Goal: Answer question/provide support: Share knowledge or assist other users

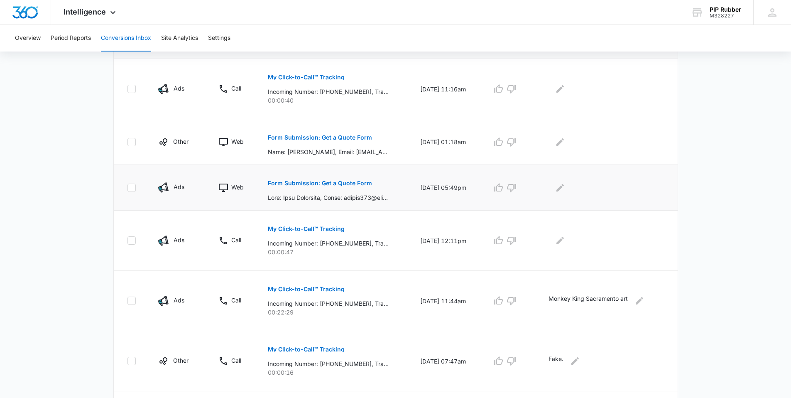
scroll to position [257, 0]
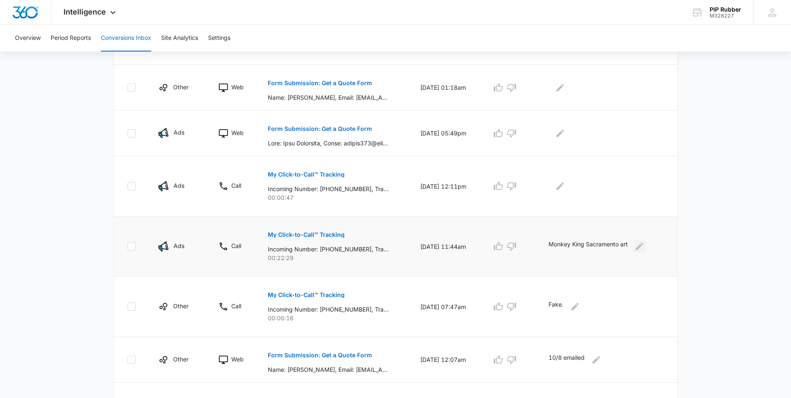
click at [643, 245] on icon "Edit Comments" at bounding box center [639, 246] width 7 height 7
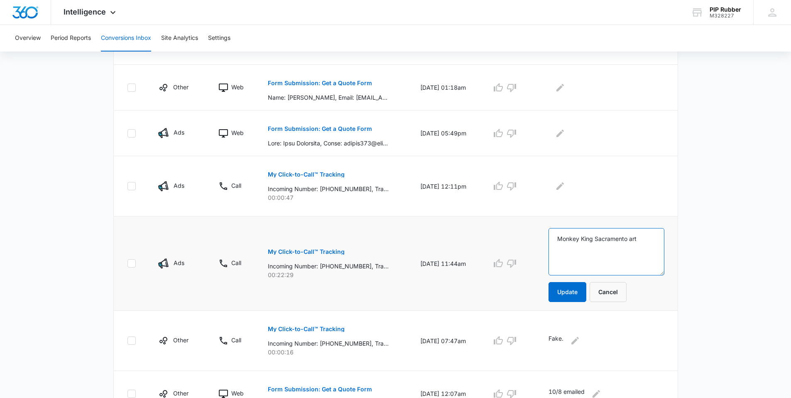
click at [645, 238] on textarea "Monkey King Sacramento art" at bounding box center [607, 251] width 116 height 47
type textarea "Monkey King Sacramento project next summer. Quoting"
click at [570, 291] on button "Update" at bounding box center [568, 292] width 38 height 20
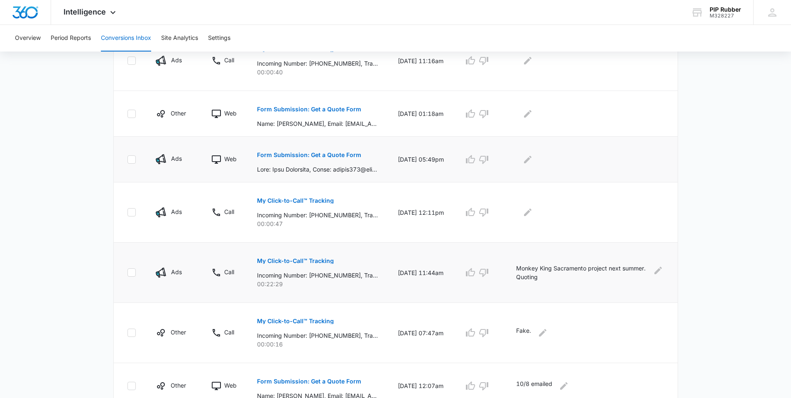
scroll to position [189, 0]
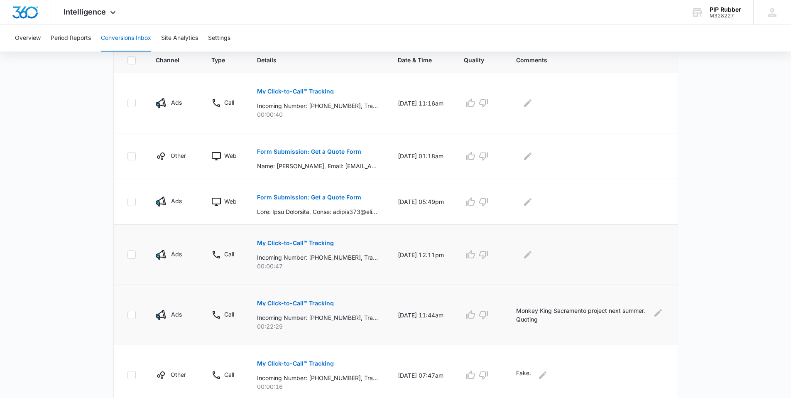
click at [319, 243] on p "My Click-to-Call™ Tracking" at bounding box center [295, 243] width 77 height 6
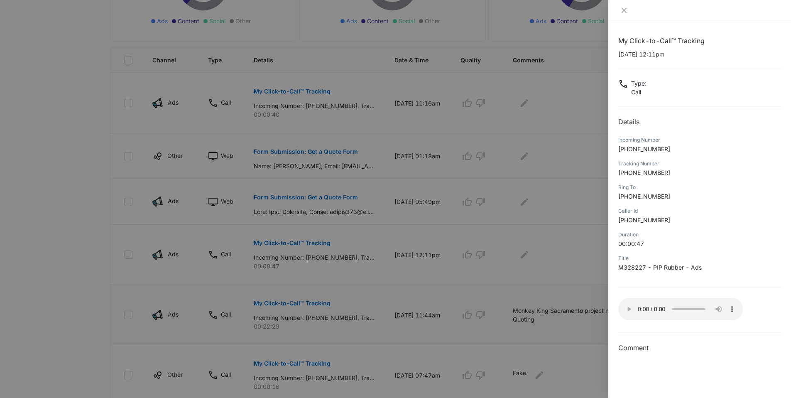
click at [558, 256] on div at bounding box center [395, 199] width 791 height 398
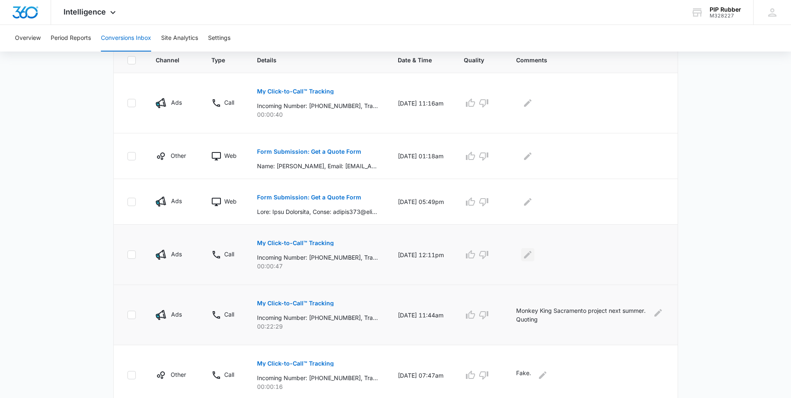
click at [532, 254] on icon "Edit Comments" at bounding box center [527, 254] width 7 height 7
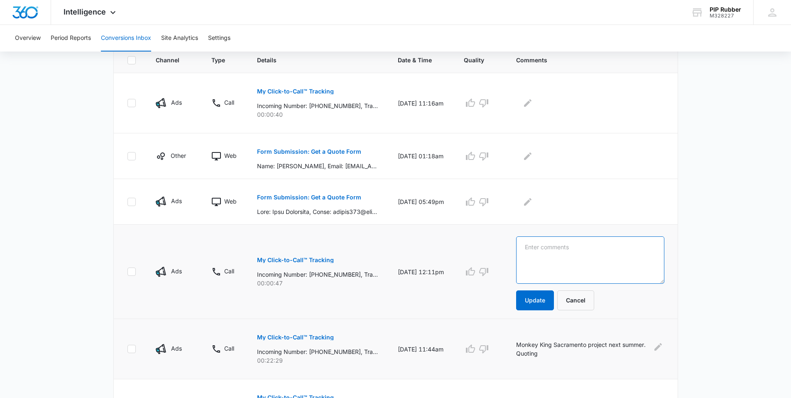
click at [550, 251] on textarea at bounding box center [590, 259] width 148 height 47
type textarea "[GEOGRAPHIC_DATA], [GEOGRAPHIC_DATA]."
click at [543, 297] on button "Update" at bounding box center [535, 300] width 38 height 20
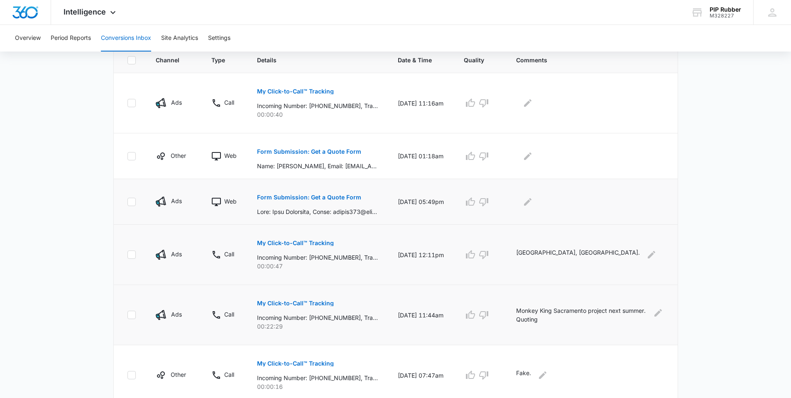
click at [334, 199] on p "Form Submission: Get a Quote Form" at bounding box center [309, 197] width 104 height 6
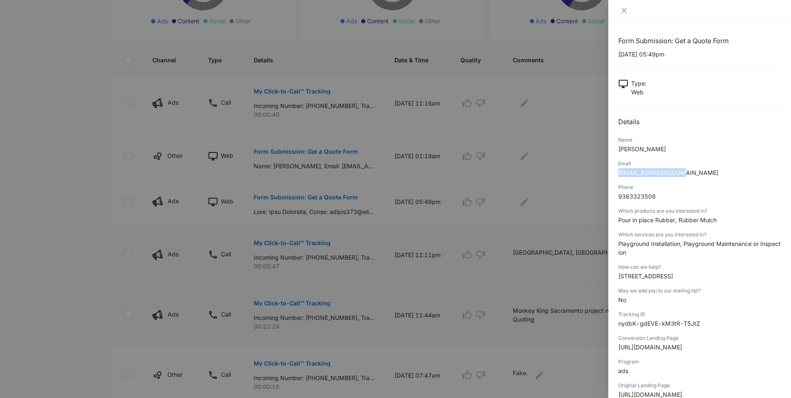
drag, startPoint x: 684, startPoint y: 173, endPoint x: 622, endPoint y: 174, distance: 61.9
click at [617, 174] on div "Form Submission: Get a Quote Form [DATE] 05:49pm Type : Web Details Name [PERSO…" at bounding box center [699, 209] width 183 height 377
copy span "[EMAIL_ADDRESS][DOMAIN_NAME]"
click at [378, 112] on div at bounding box center [395, 199] width 791 height 398
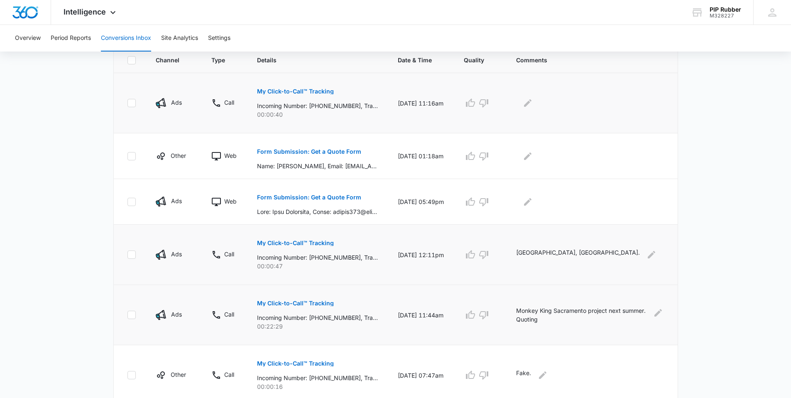
click at [286, 92] on p "My Click-to-Call™ Tracking" at bounding box center [295, 91] width 77 height 6
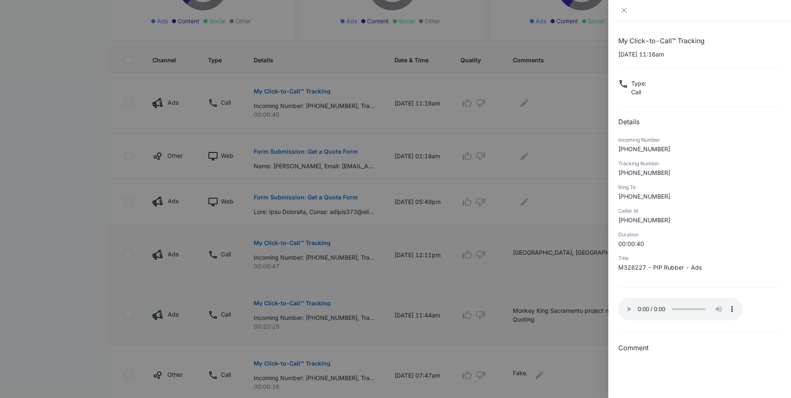
click at [554, 103] on div at bounding box center [395, 199] width 791 height 398
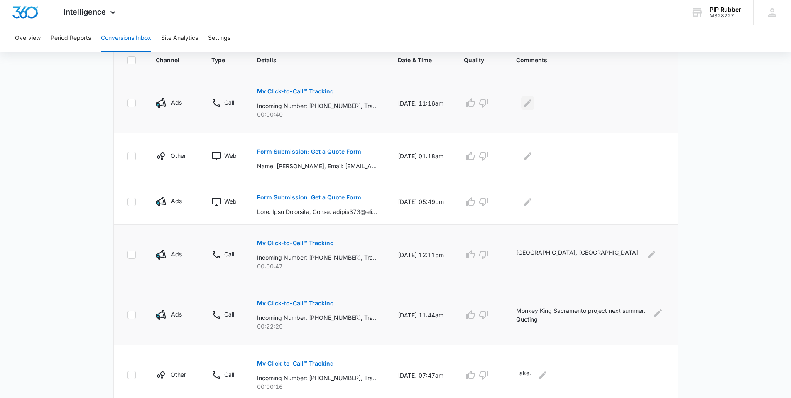
click at [532, 103] on icon "Edit Comments" at bounding box center [527, 102] width 7 height 7
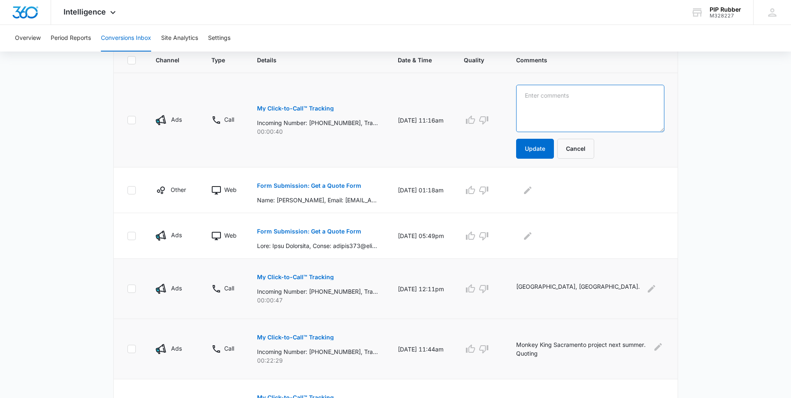
click at [547, 95] on textarea at bounding box center [590, 108] width 148 height 47
type textarea "[PERSON_NAME]"
click at [547, 149] on button "Update" at bounding box center [535, 149] width 38 height 20
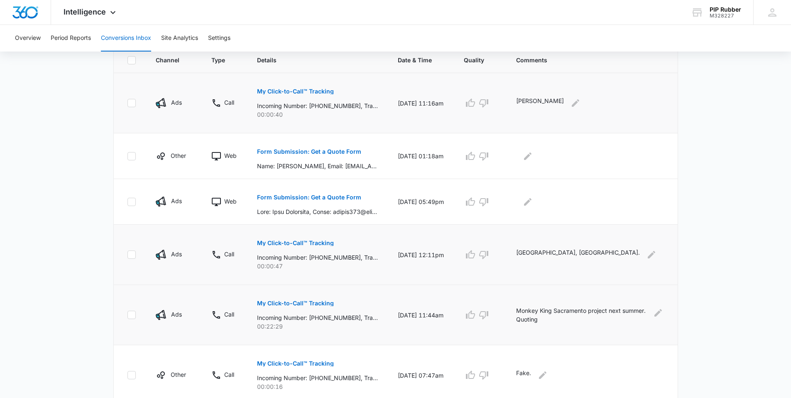
click at [730, 168] on main "Filters [DATE] [DATE] New Conversion Total Conversions: 33 Ads Content Social O…" at bounding box center [395, 257] width 791 height 772
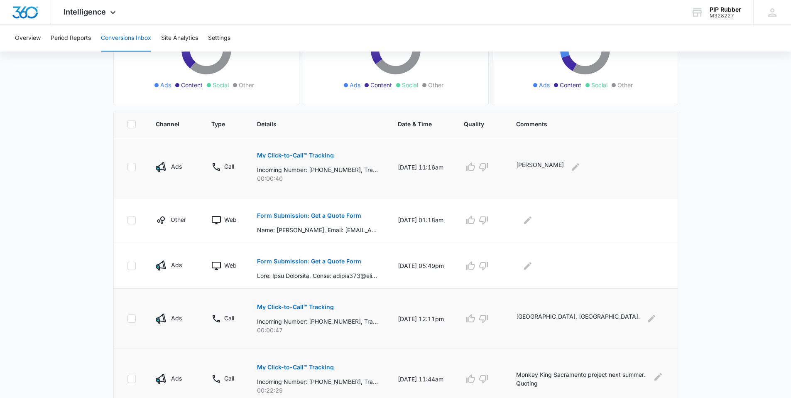
scroll to position [118, 0]
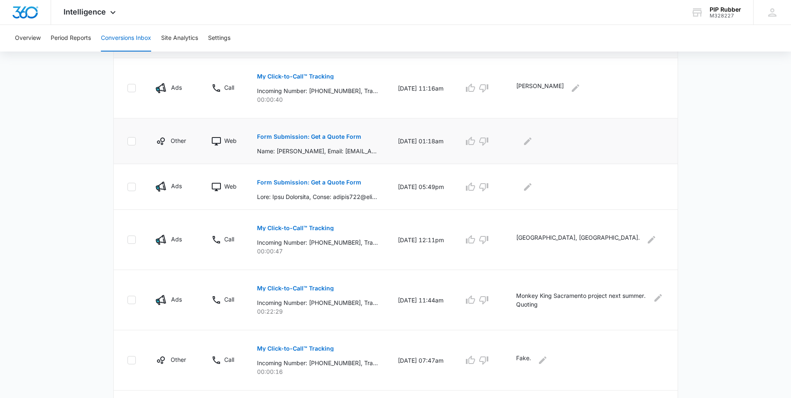
scroll to position [197, 0]
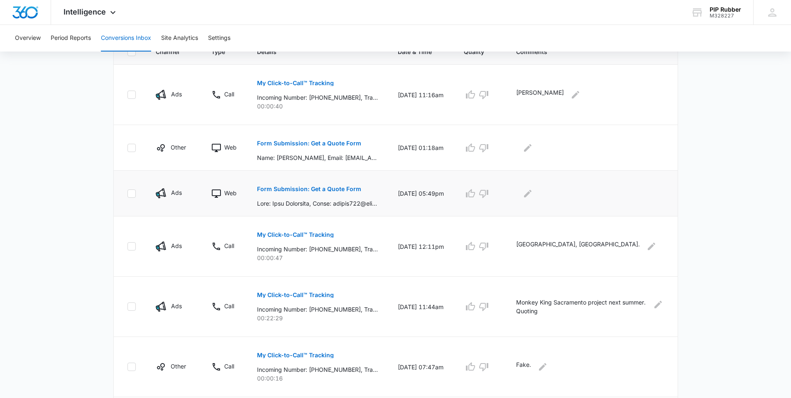
click at [322, 191] on p "Form Submission: Get a Quote Form" at bounding box center [309, 189] width 104 height 6
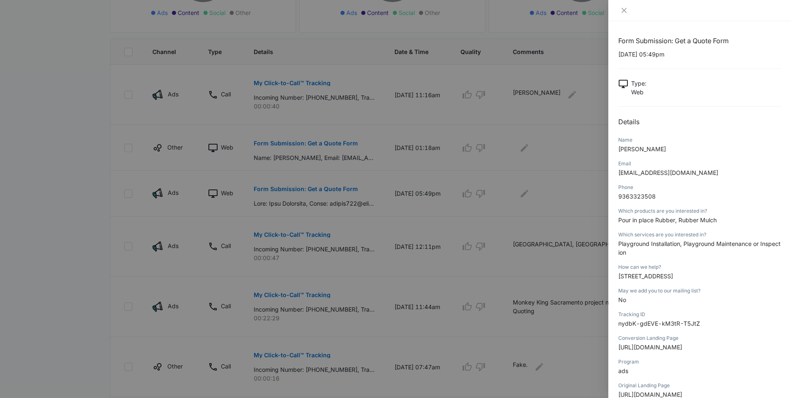
click at [579, 203] on div at bounding box center [395, 199] width 791 height 398
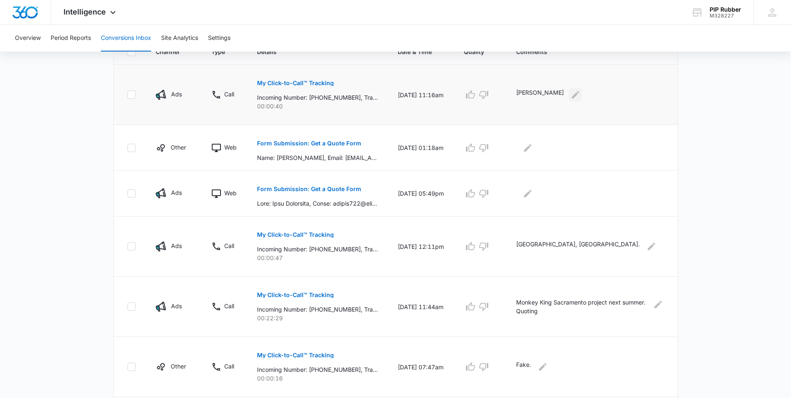
click at [572, 96] on icon "Edit Comments" at bounding box center [575, 94] width 7 height 7
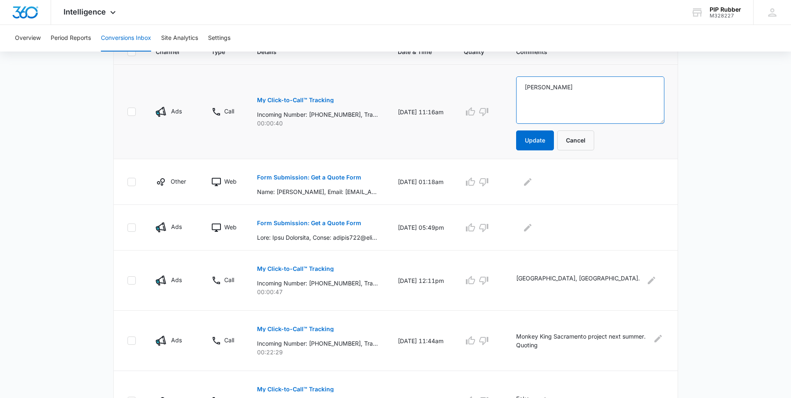
click at [578, 88] on textarea "[PERSON_NAME]" at bounding box center [590, 99] width 148 height 47
type textarea "Greg Bellamy, Inglewood, CA Playground"
click at [545, 135] on button "Update" at bounding box center [535, 140] width 38 height 20
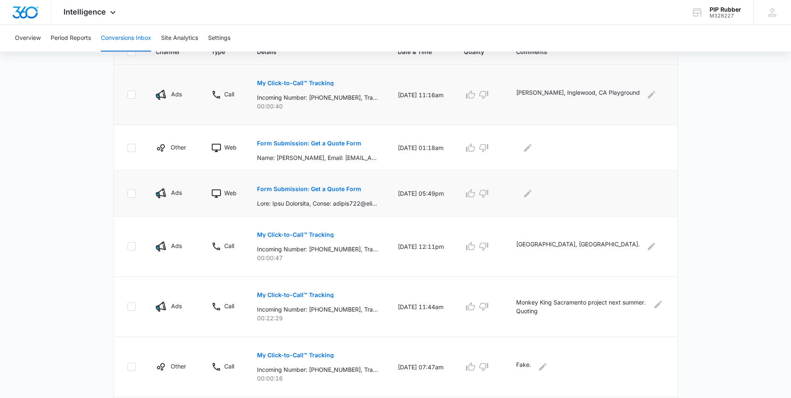
click at [321, 189] on p "Form Submission: Get a Quote Form" at bounding box center [309, 189] width 104 height 6
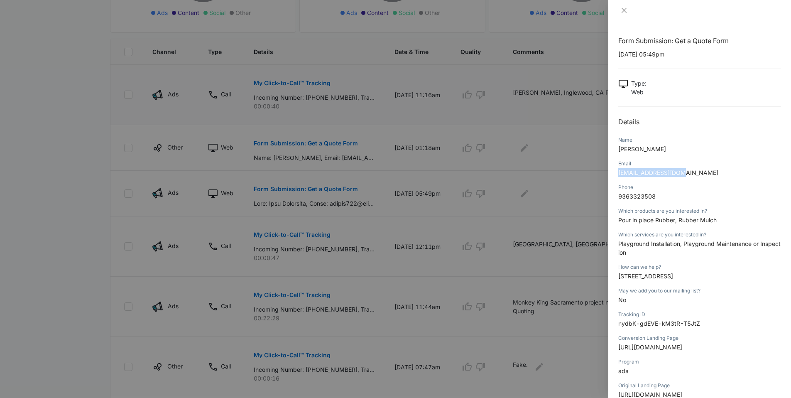
drag, startPoint x: 685, startPoint y: 172, endPoint x: 626, endPoint y: 174, distance: 59.8
click at [619, 172] on p "[EMAIL_ADDRESS][DOMAIN_NAME]" at bounding box center [699, 172] width 163 height 9
copy span "[EMAIL_ADDRESS][DOMAIN_NAME]"
drag, startPoint x: 529, startPoint y: 157, endPoint x: 534, endPoint y: 158, distance: 5.1
click at [529, 157] on div at bounding box center [395, 199] width 791 height 398
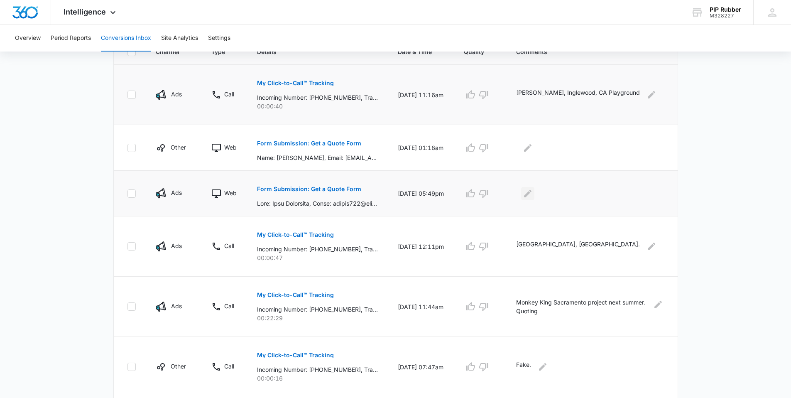
click at [532, 195] on icon "Edit Comments" at bounding box center [527, 192] width 7 height 7
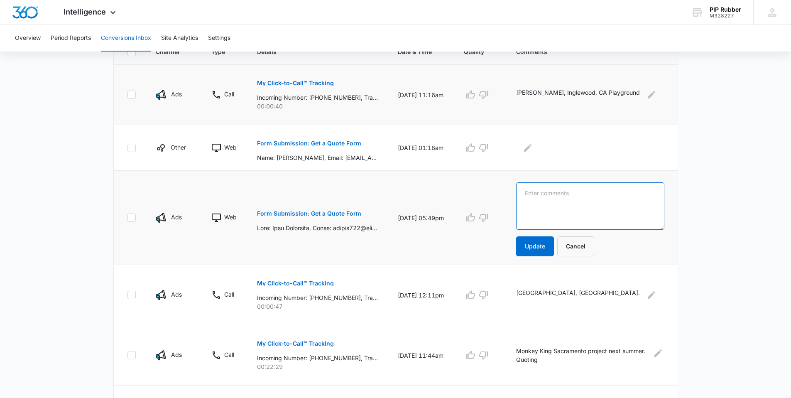
click at [566, 206] on textarea at bounding box center [590, 205] width 148 height 47
type textarea "Emailed 10/14"
click at [554, 244] on button "Update" at bounding box center [535, 246] width 38 height 20
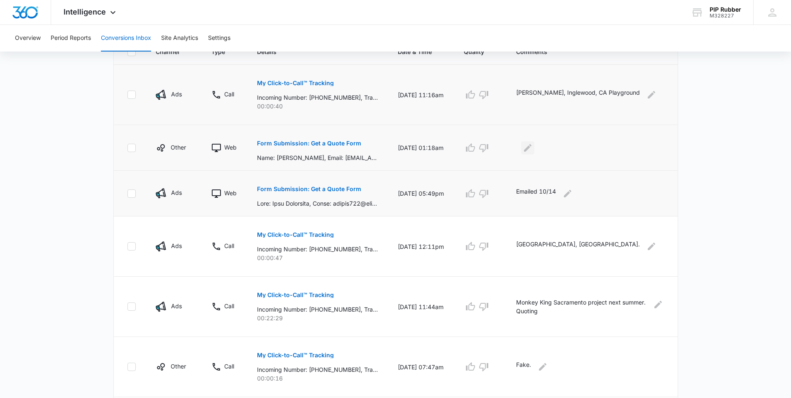
click at [533, 150] on icon "Edit Comments" at bounding box center [528, 148] width 10 height 10
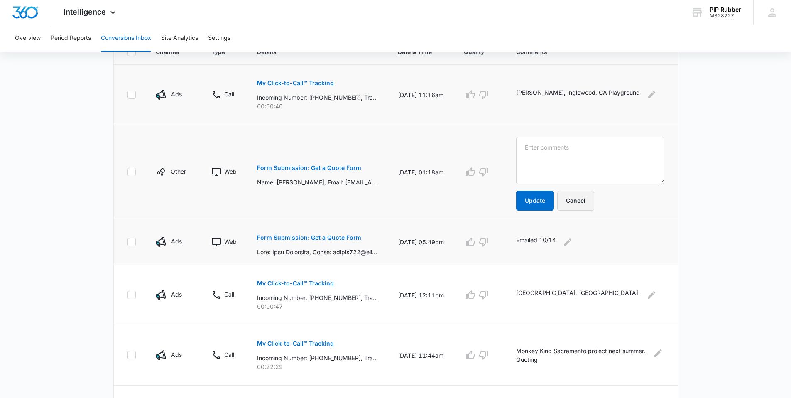
click at [584, 200] on button "Cancel" at bounding box center [575, 201] width 37 height 20
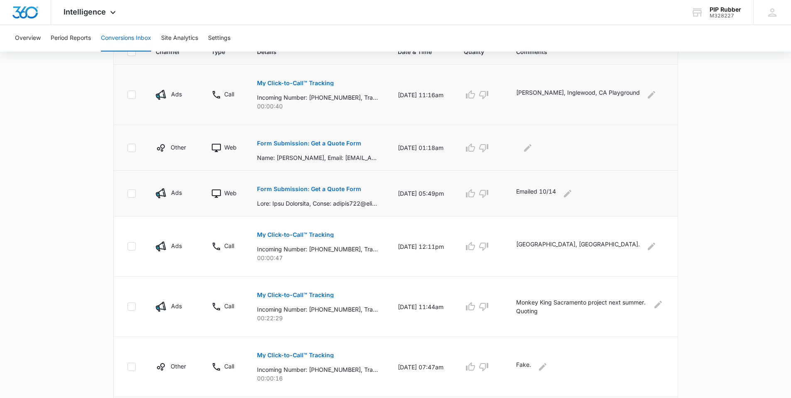
click at [345, 143] on p "Form Submission: Get a Quote Form" at bounding box center [309, 143] width 104 height 6
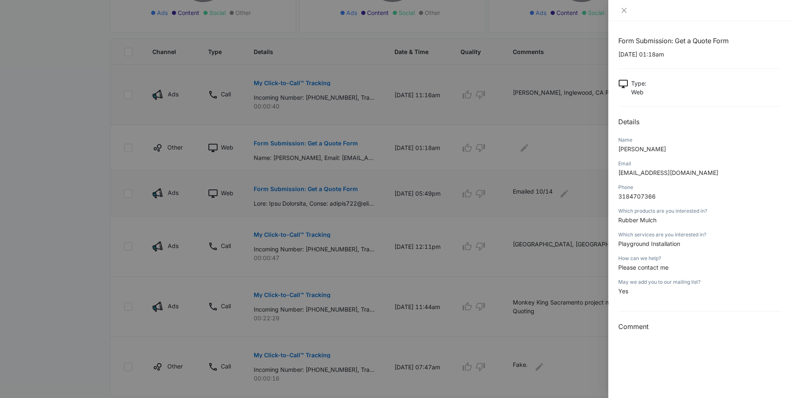
drag, startPoint x: 560, startPoint y: 205, endPoint x: 569, endPoint y: 201, distance: 9.9
click at [560, 205] on div at bounding box center [395, 199] width 791 height 398
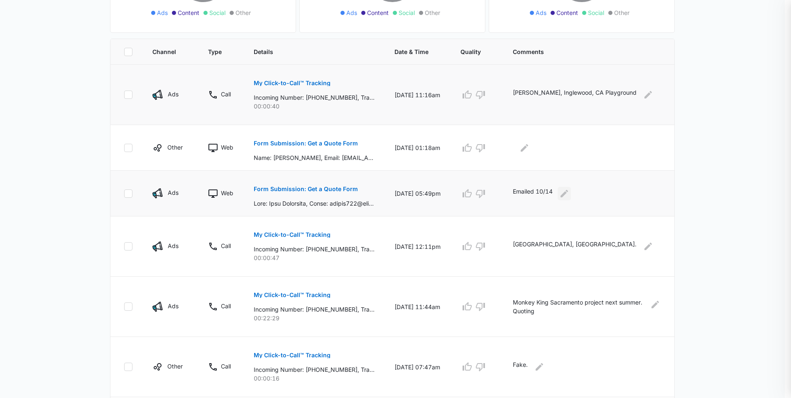
click at [569, 194] on icon "Edit Comments" at bounding box center [564, 194] width 10 height 10
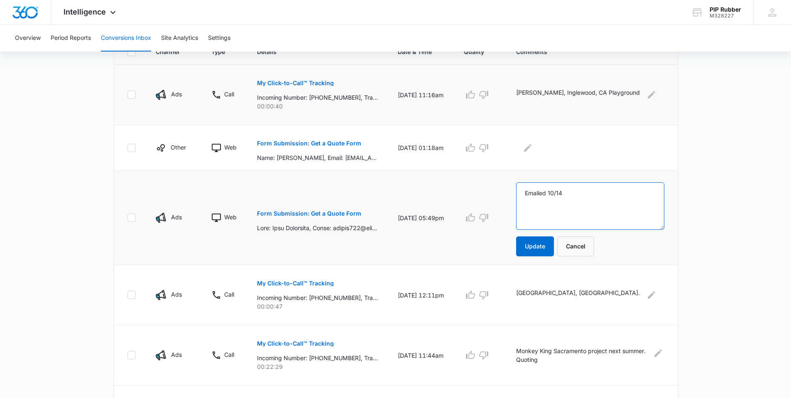
click at [557, 196] on textarea "Emailed 10/14" at bounding box center [590, 205] width 148 height 47
click at [556, 196] on textarea "Emailed 10/14" at bounding box center [590, 205] width 148 height 47
type textarea "Fake."
click at [537, 250] on button "Update" at bounding box center [535, 246] width 38 height 20
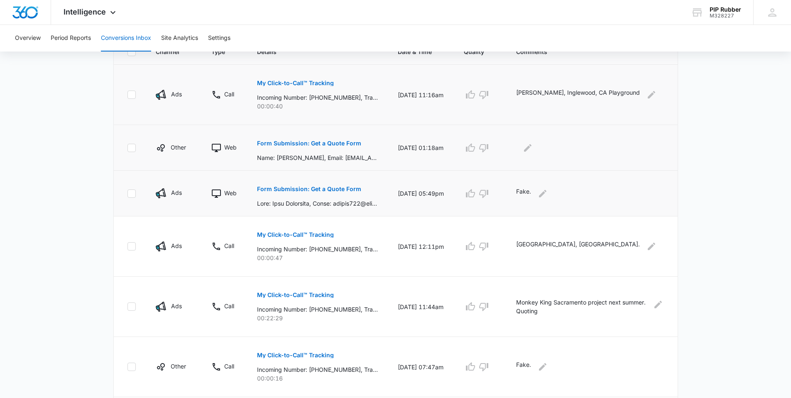
click at [323, 141] on p "Form Submission: Get a Quote Form" at bounding box center [309, 143] width 104 height 6
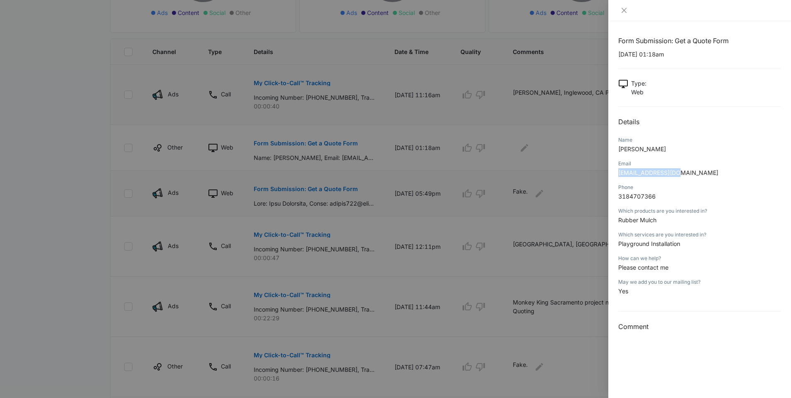
drag, startPoint x: 680, startPoint y: 173, endPoint x: 632, endPoint y: 175, distance: 47.8
click at [618, 174] on span "shan910ken@aol.com" at bounding box center [668, 172] width 100 height 7
copy span "shan910ken@aol.com"
drag, startPoint x: 467, startPoint y: 148, endPoint x: 476, endPoint y: 148, distance: 9.1
click at [467, 148] on div at bounding box center [395, 199] width 791 height 398
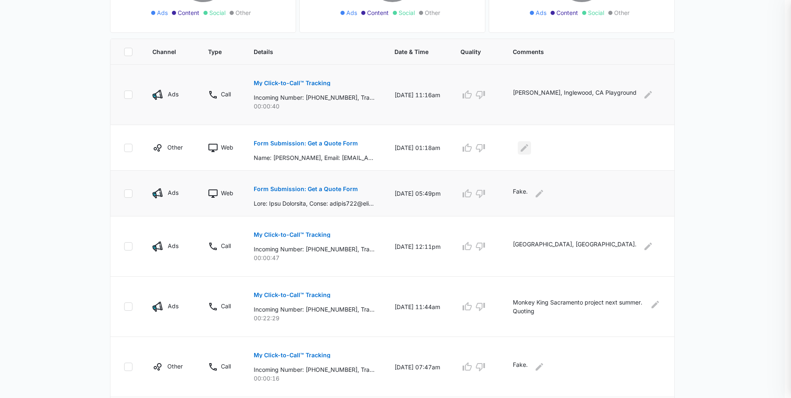
click at [528, 147] on icon "Edit Comments" at bounding box center [524, 147] width 7 height 7
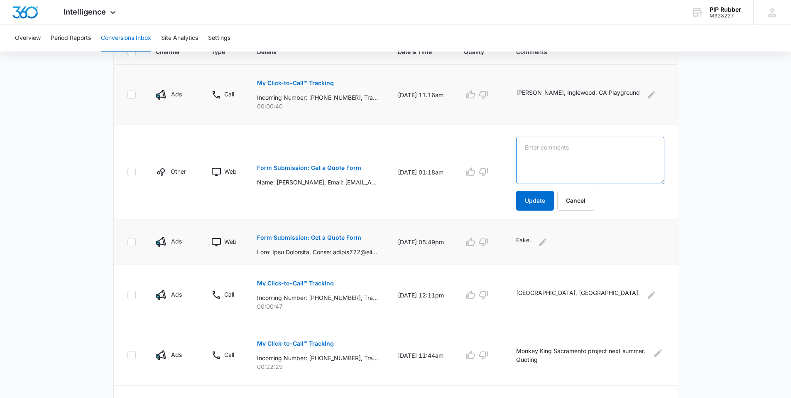
click at [554, 155] on textarea at bounding box center [590, 160] width 148 height 47
type textarea "Emailed 10/14"
click at [543, 207] on button "Update" at bounding box center [535, 201] width 38 height 20
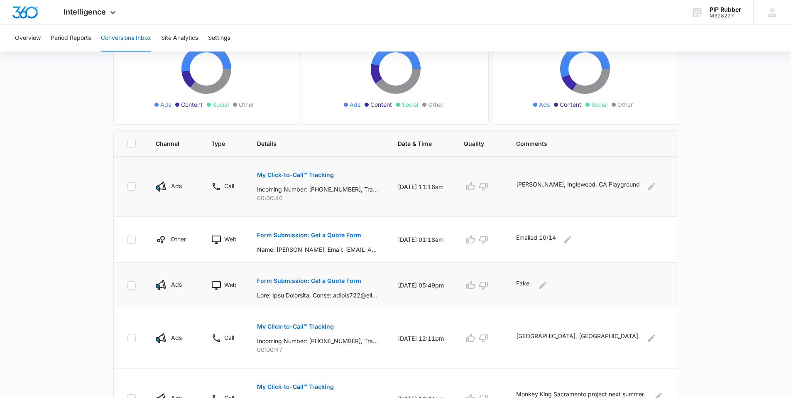
scroll to position [105, 0]
click at [300, 207] on td "My Click-to-Call™ Tracking Incoming Number: +13102708885, Tracking Number: +163…" at bounding box center [317, 187] width 141 height 60
click at [96, 205] on main "Filters 09/14/2025 10/14/2025 New Conversion Total Conversions: 33 Ads Content …" at bounding box center [395, 341] width 791 height 772
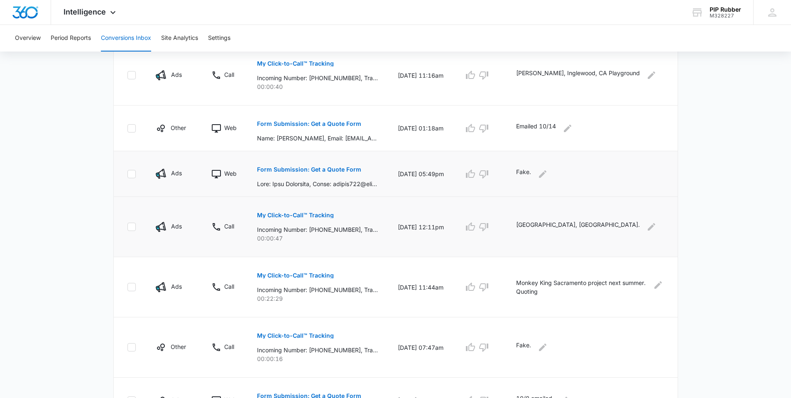
scroll to position [221, 0]
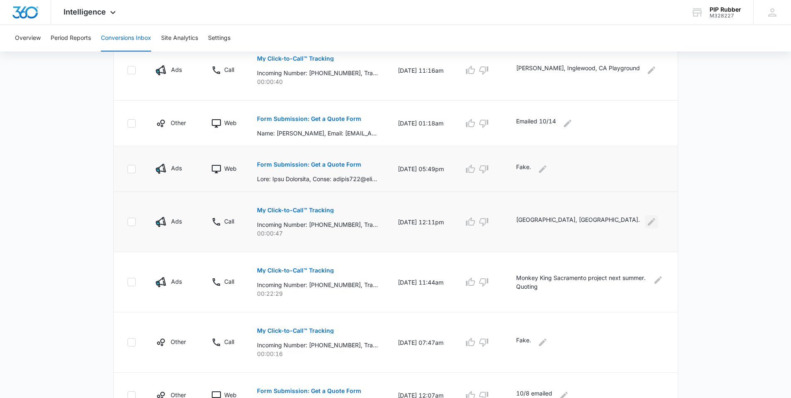
click at [648, 221] on icon "Edit Comments" at bounding box center [651, 221] width 7 height 7
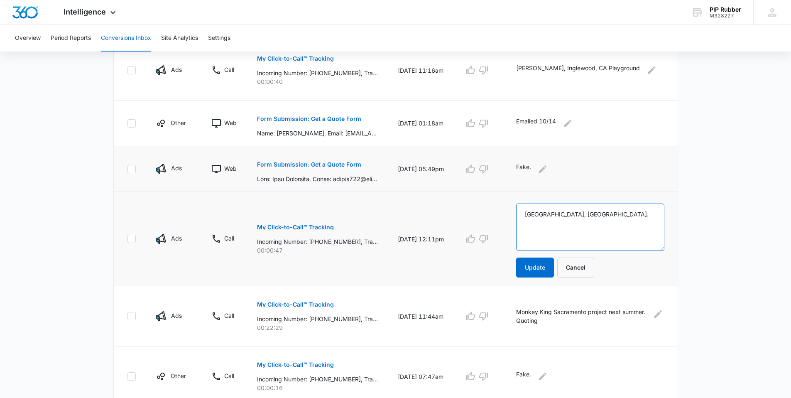
click at [611, 216] on textarea "[GEOGRAPHIC_DATA], [GEOGRAPHIC_DATA]." at bounding box center [590, 227] width 148 height 47
type textarea "Austin, TX driveway. 50/50 Gray/Black."
click at [550, 265] on button "Update" at bounding box center [535, 268] width 38 height 20
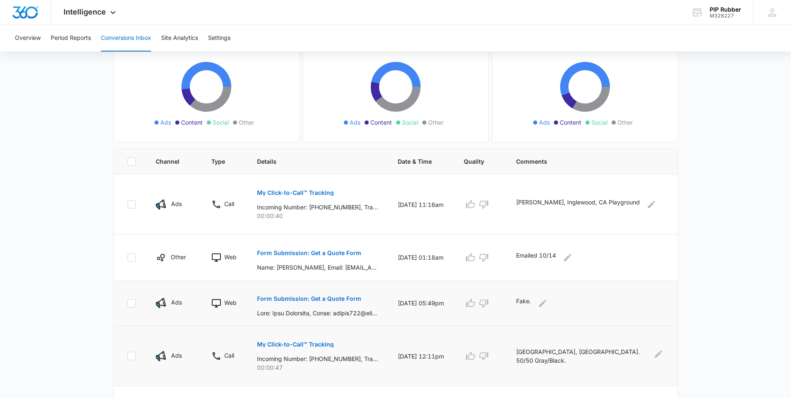
scroll to position [74, 0]
